Goal: Transaction & Acquisition: Purchase product/service

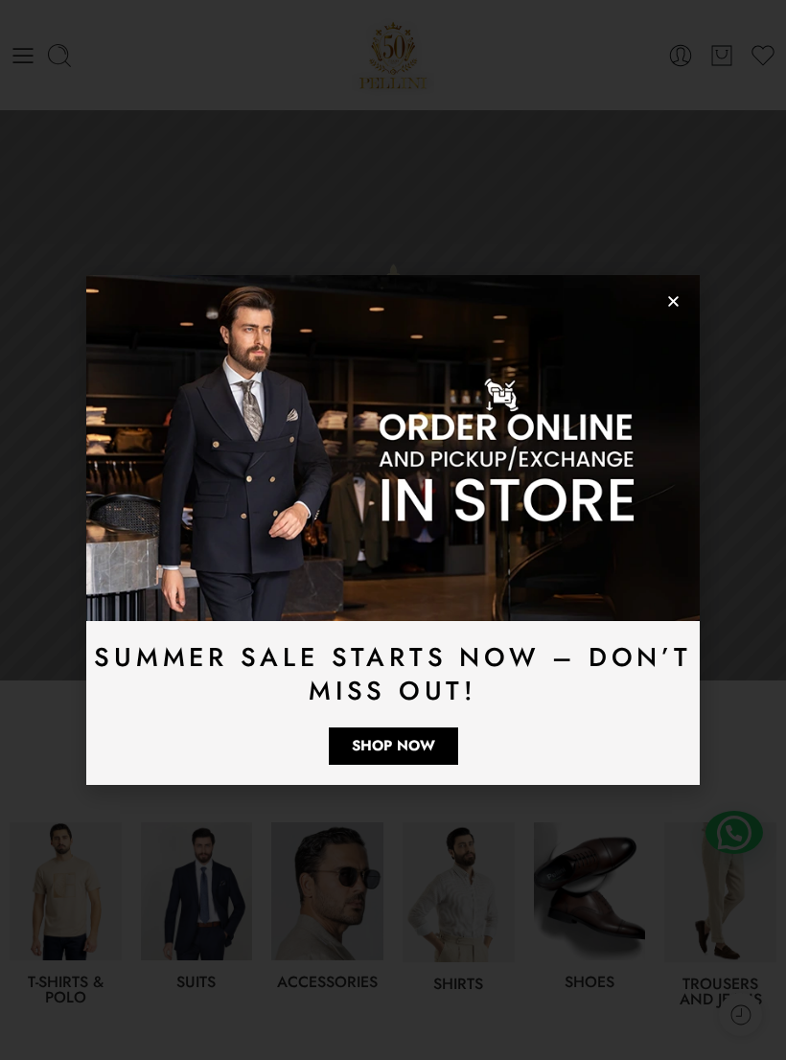
click at [668, 303] on icon "Close" at bounding box center [673, 301] width 14 height 14
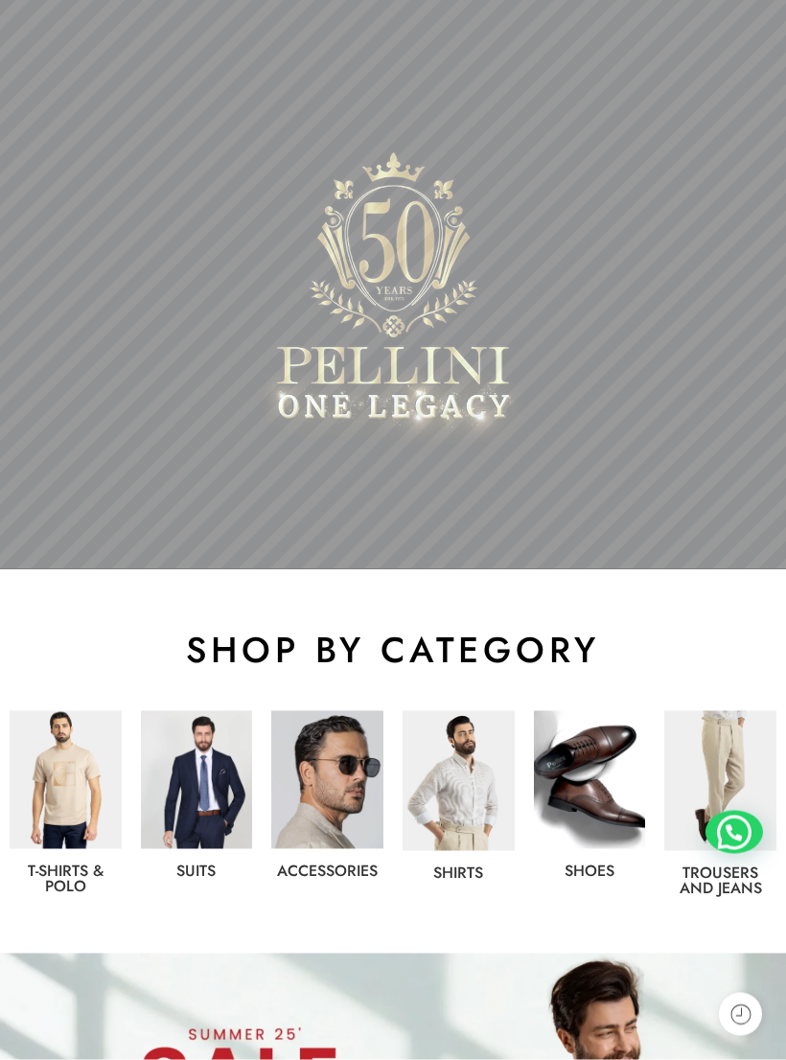
scroll to position [113, 0]
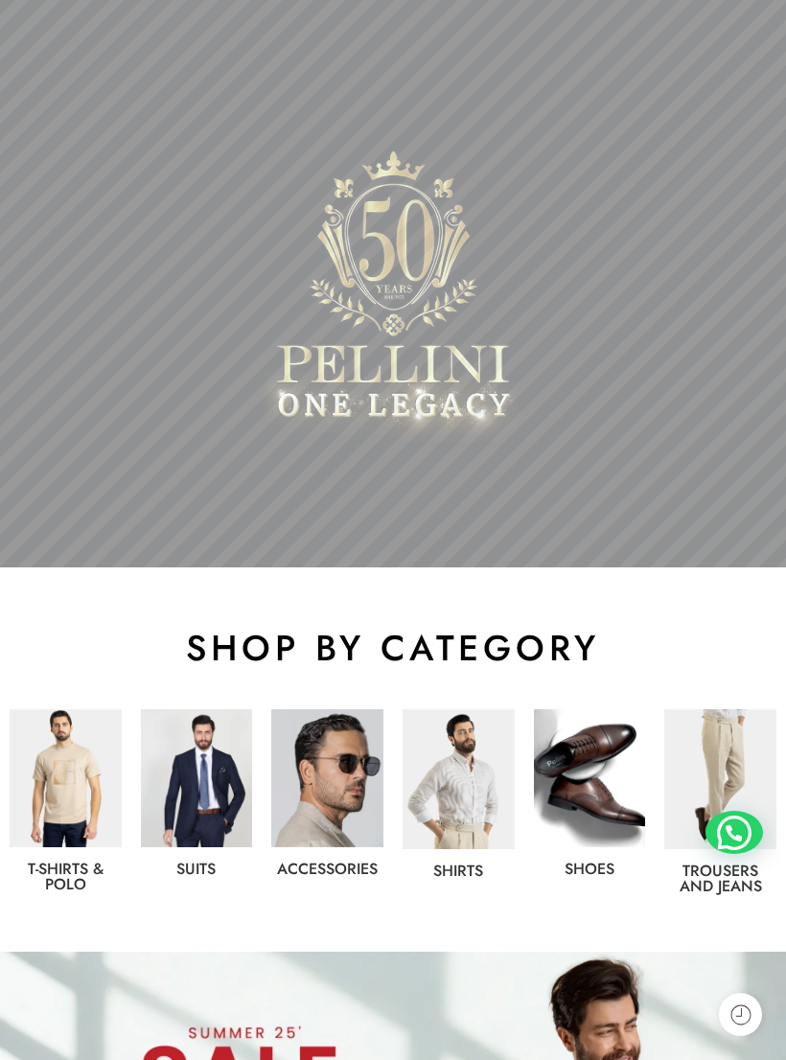
click at [196, 779] on img at bounding box center [197, 778] width 112 height 138
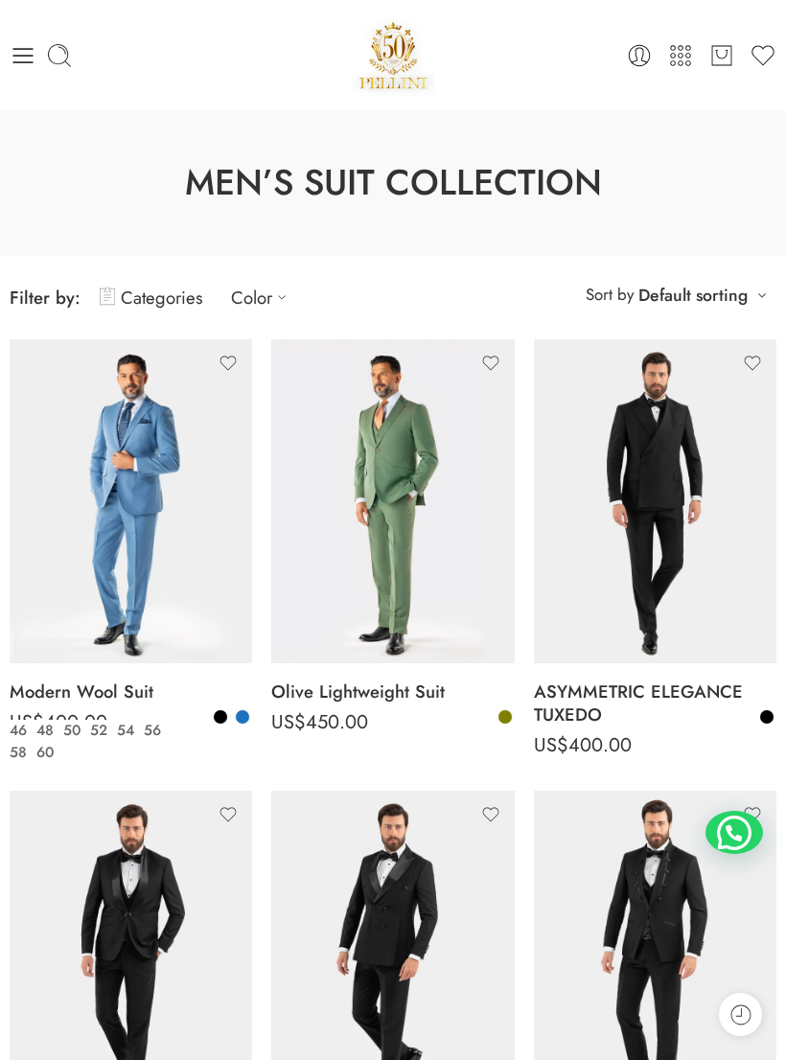
click at [64, 538] on img at bounding box center [131, 501] width 242 height 324
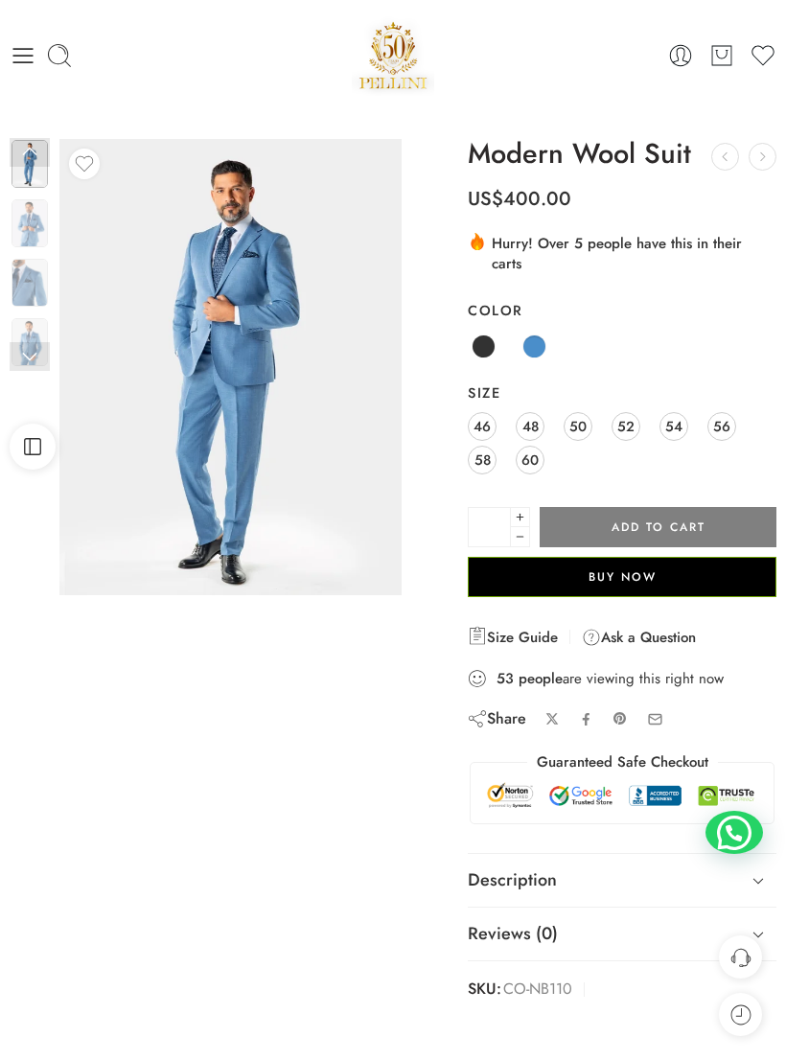
click at [39, 230] on img at bounding box center [29, 223] width 36 height 48
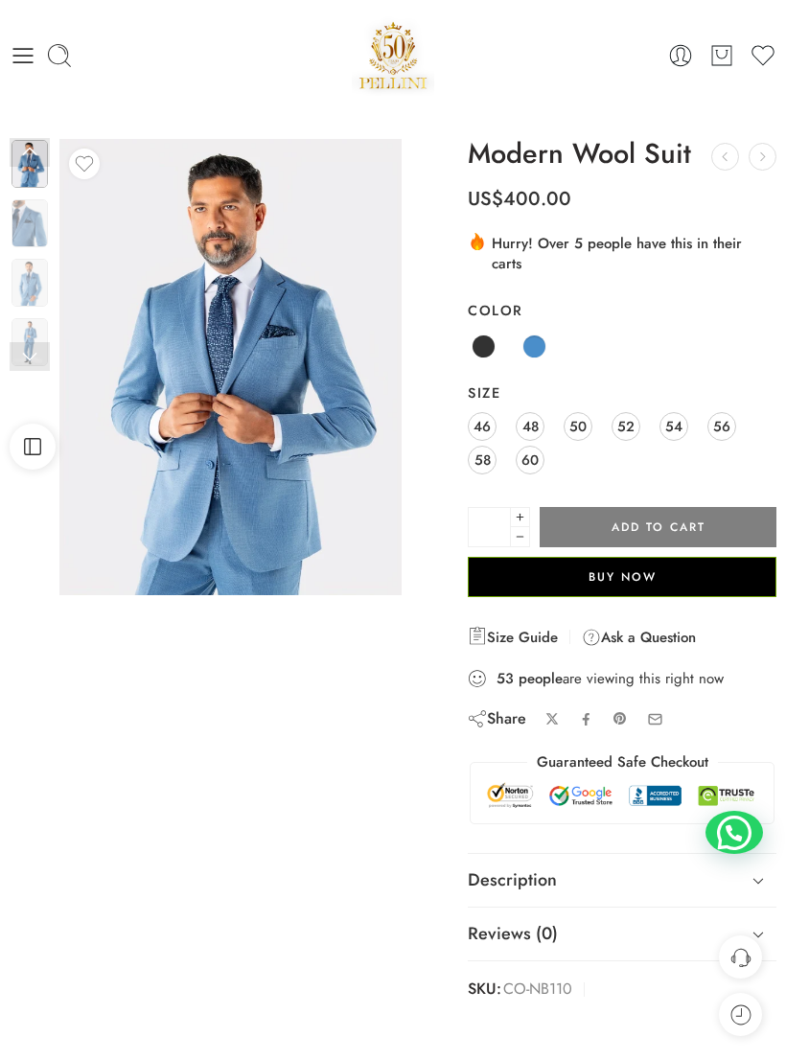
click at [332, 510] on img at bounding box center [230, 367] width 342 height 456
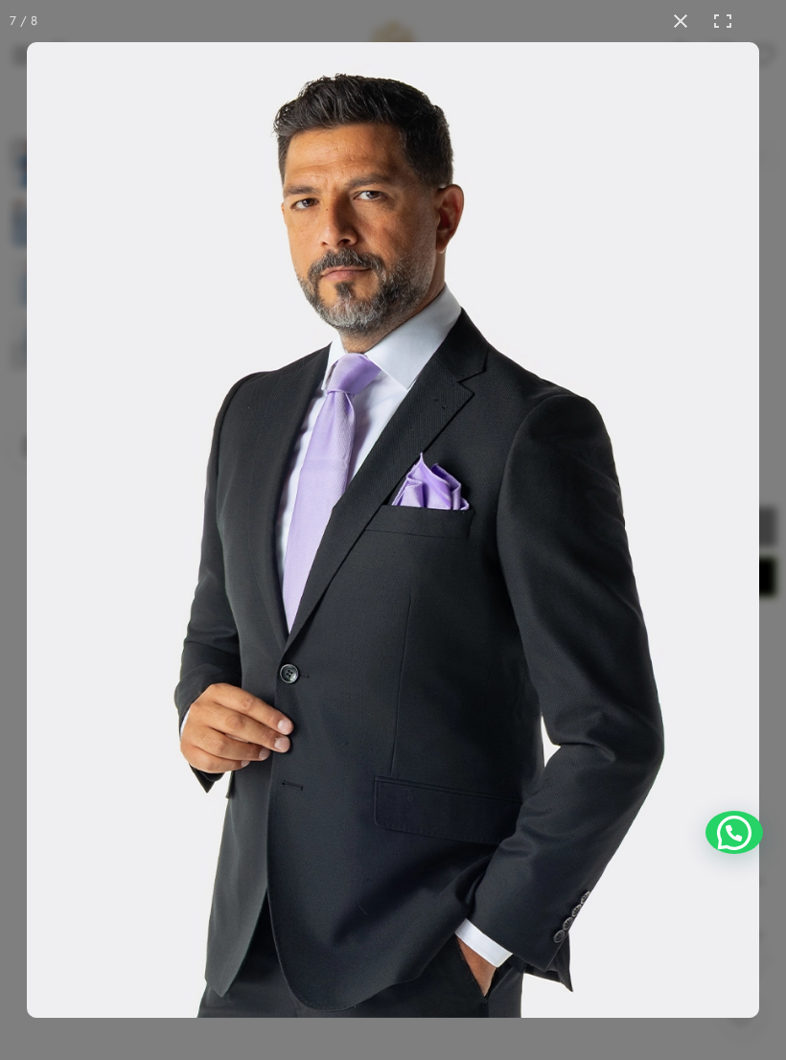
click at [685, 16] on button at bounding box center [680, 21] width 42 height 42
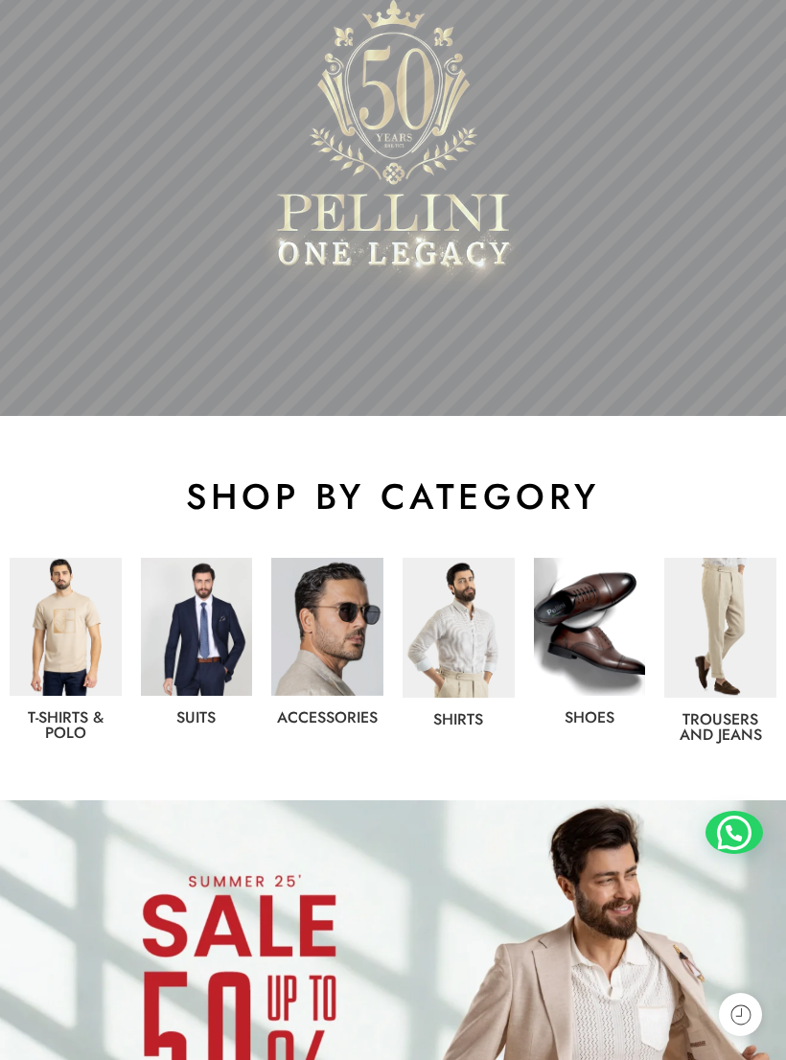
scroll to position [273, 0]
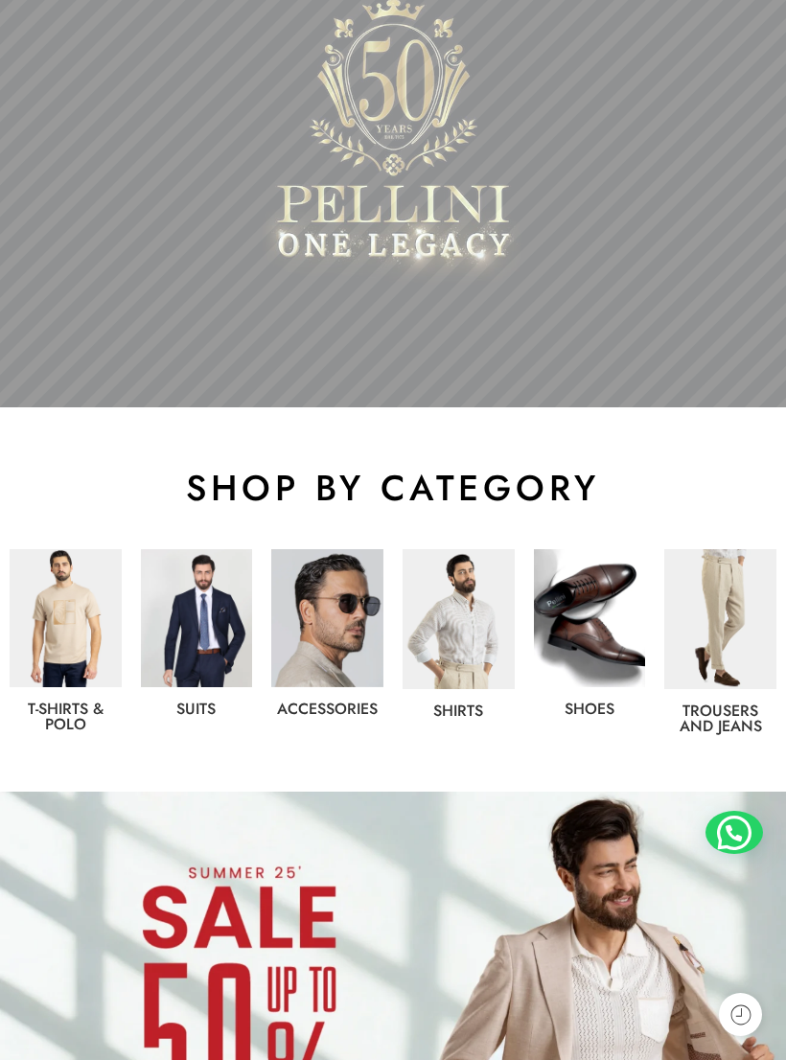
click at [193, 662] on img at bounding box center [197, 618] width 112 height 138
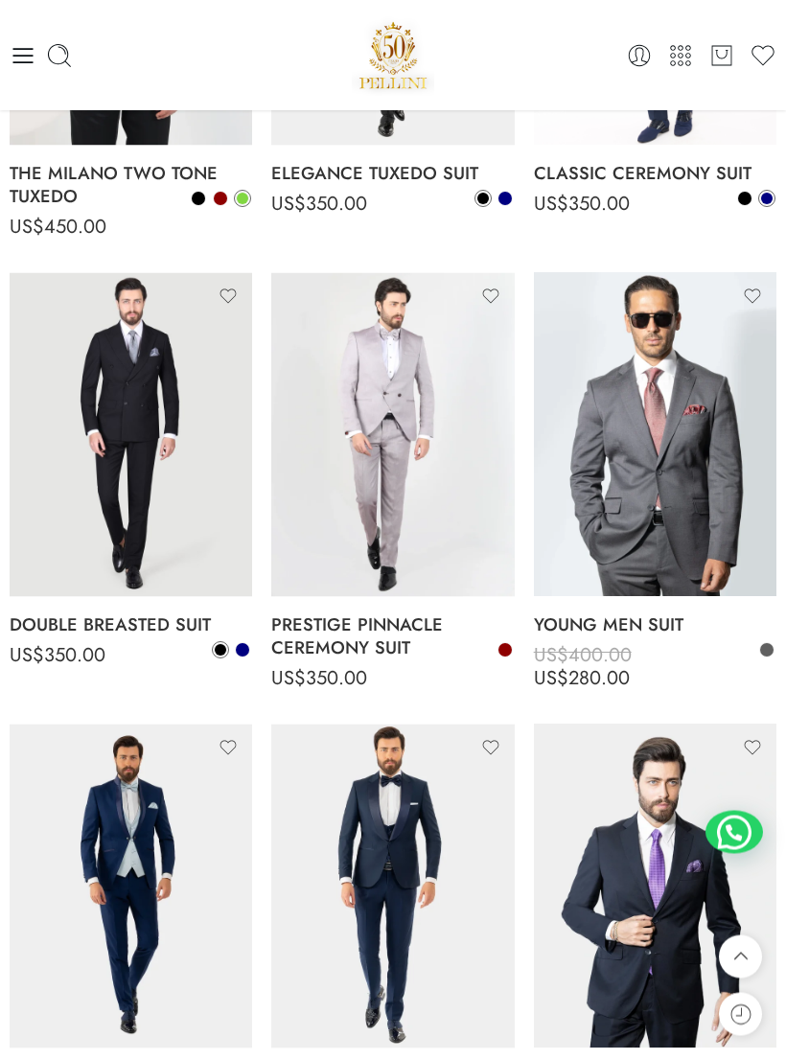
scroll to position [3184, 0]
